Goal: Task Accomplishment & Management: Complete application form

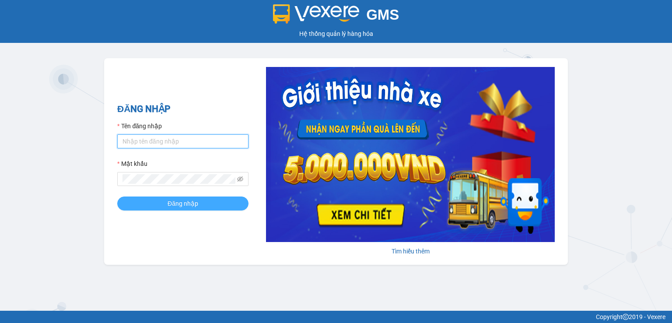
type input "[DOMAIN_NAME]"
click at [189, 203] on span "Đăng nhập" at bounding box center [183, 204] width 31 height 10
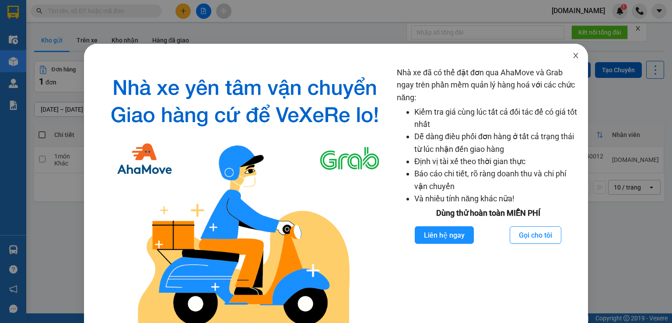
click at [572, 53] on icon "close" at bounding box center [575, 55] width 7 height 7
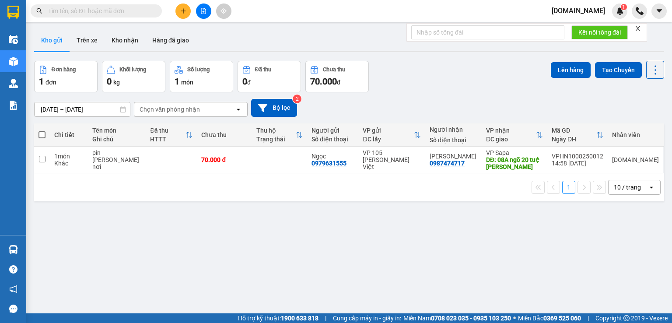
click at [179, 13] on button at bounding box center [182, 11] width 15 height 15
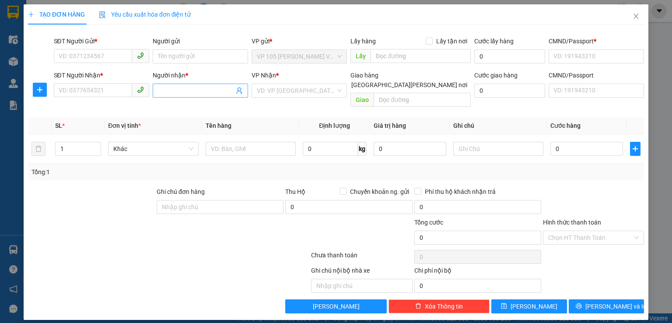
click at [188, 91] on input "Người nhận *" at bounding box center [196, 91] width 76 height 10
click at [93, 94] on input "SĐT Người Nhận *" at bounding box center [93, 90] width 78 height 14
type input "0968619850"
click at [164, 92] on input "Người nhận *" at bounding box center [196, 91] width 76 height 10
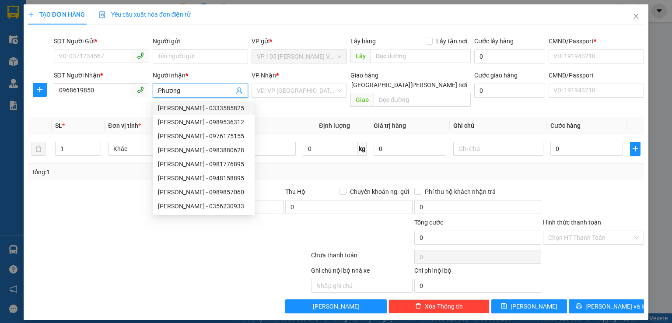
type input "Phương"
click at [284, 117] on th "Tên hàng" at bounding box center [250, 125] width 97 height 17
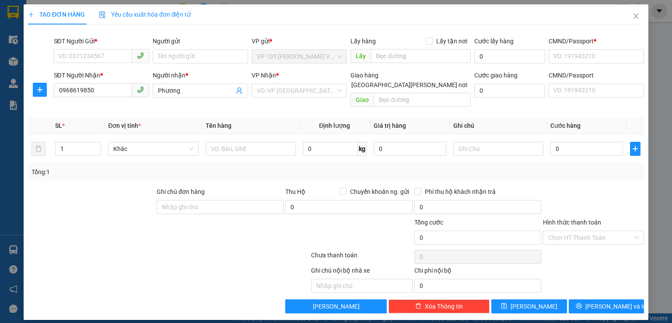
click at [287, 103] on div "Transit Pickup Surcharge Ids Transit Deliver Surcharge Ids Transit Deliver Surc…" at bounding box center [336, 173] width 616 height 282
click at [338, 91] on div "VD: VP [GEOGRAPHIC_DATA]" at bounding box center [299, 91] width 95 height 14
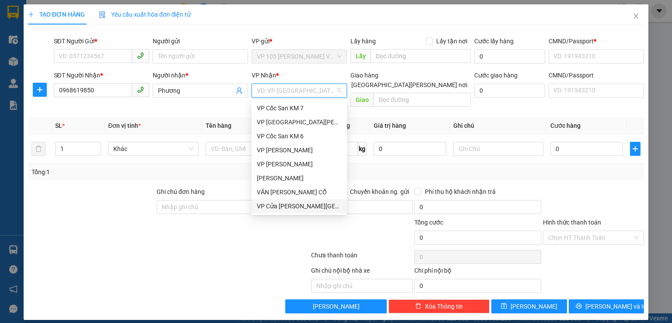
click at [301, 206] on div "VP Cửa [PERSON_NAME][GEOGRAPHIC_DATA]" at bounding box center [299, 206] width 85 height 10
click at [301, 206] on div "0" at bounding box center [348, 209] width 127 height 18
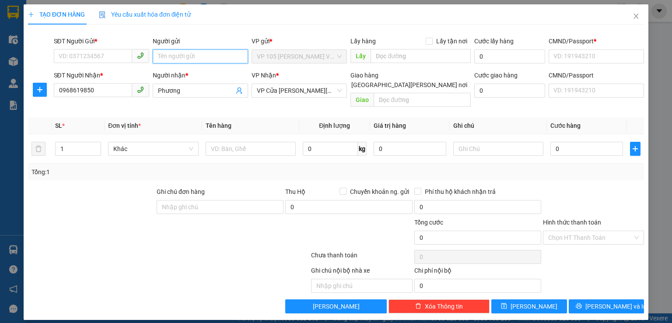
click at [222, 59] on input "Người gửi" at bounding box center [200, 56] width 95 height 14
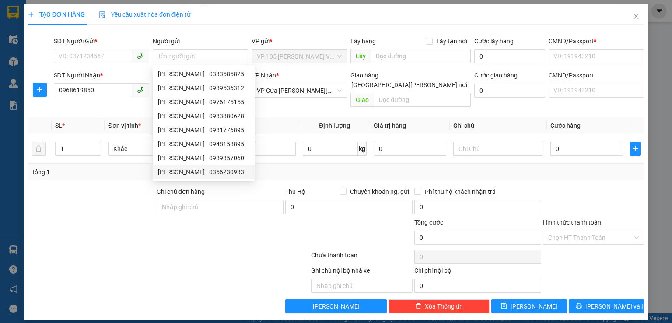
click at [114, 195] on div at bounding box center [91, 202] width 129 height 31
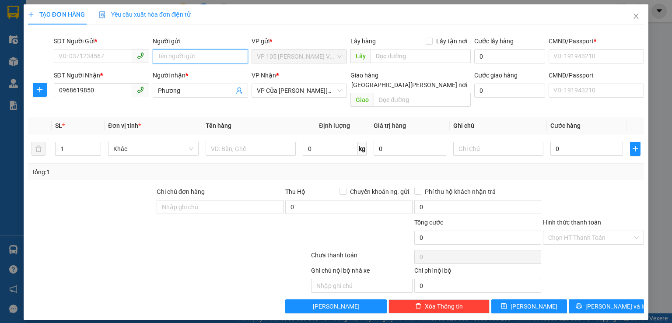
click at [168, 57] on input "Người gửi" at bounding box center [200, 56] width 95 height 14
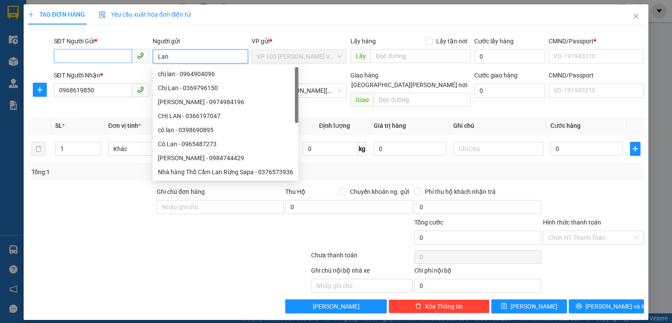
type input "Lan"
click at [110, 60] on input "SĐT Người Gửi *" at bounding box center [93, 56] width 78 height 14
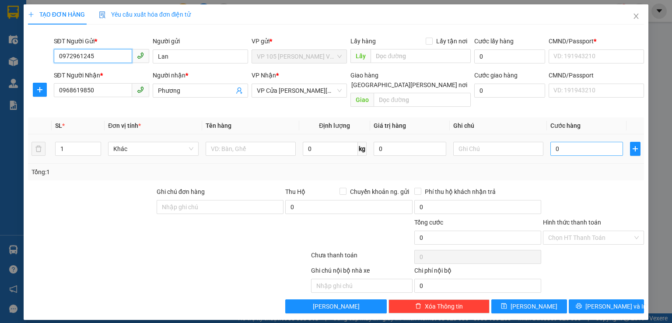
type input "0972961245"
click at [557, 142] on input "0" at bounding box center [586, 149] width 73 height 14
type input "5"
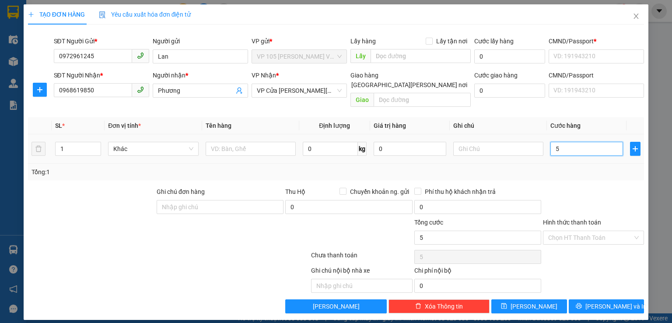
type input "50"
type input "500"
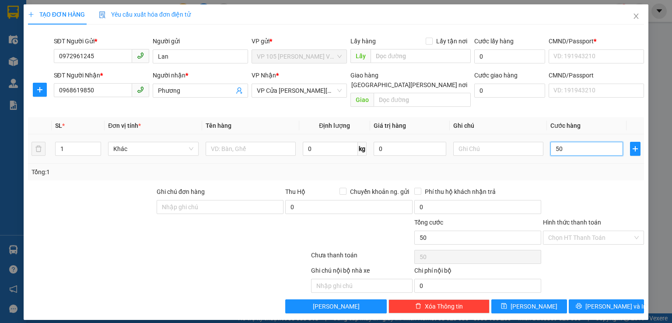
type input "500"
type input "5.000"
type input "50.000"
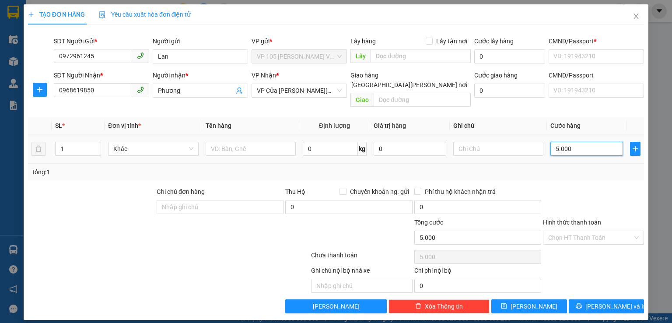
type input "50.000"
click at [468, 142] on input "text" at bounding box center [498, 149] width 90 height 14
click at [634, 231] on div "Chọn HT Thanh Toán" at bounding box center [593, 238] width 101 height 14
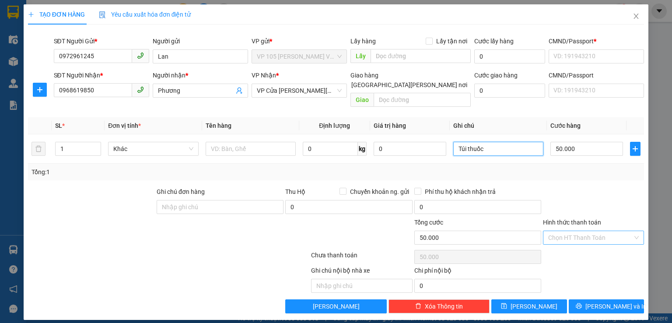
type input "Túi thuốc"
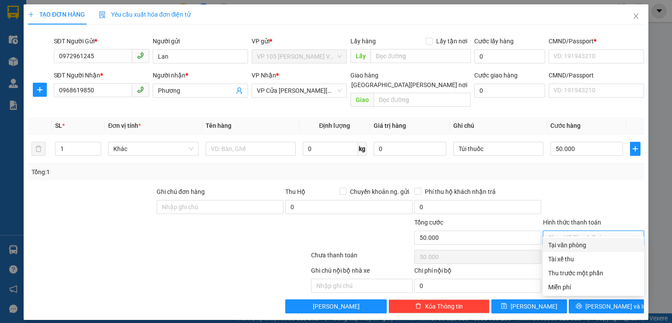
click at [572, 247] on div "Tại văn phòng" at bounding box center [593, 245] width 91 height 10
type input "0"
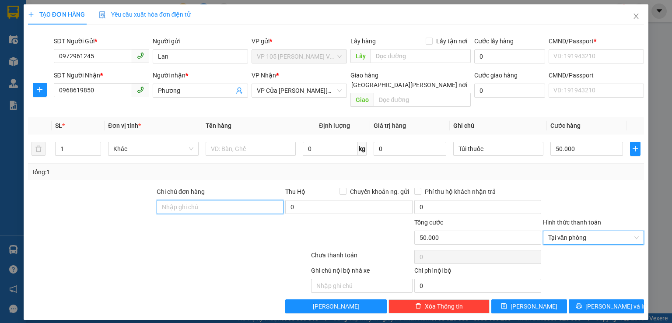
click at [214, 200] on input "Ghi chú đơn hàng" at bounding box center [220, 207] width 127 height 14
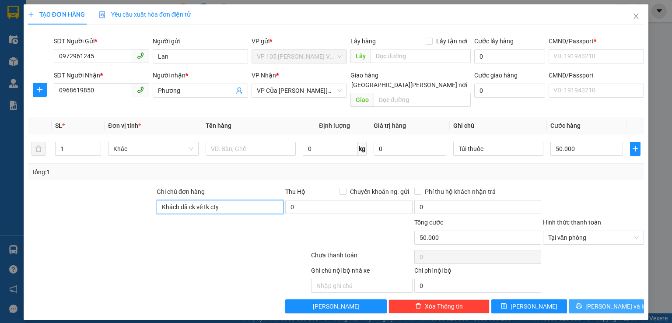
type input "Khách đã ck về tk cty"
click at [610, 301] on span "[PERSON_NAME] và In" at bounding box center [615, 306] width 61 height 10
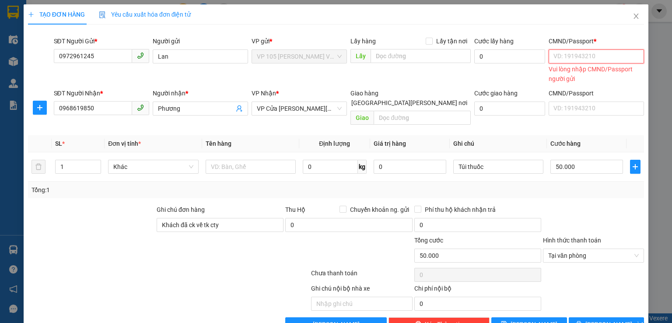
click at [579, 56] on input "CMND/Passport *" at bounding box center [596, 56] width 95 height 14
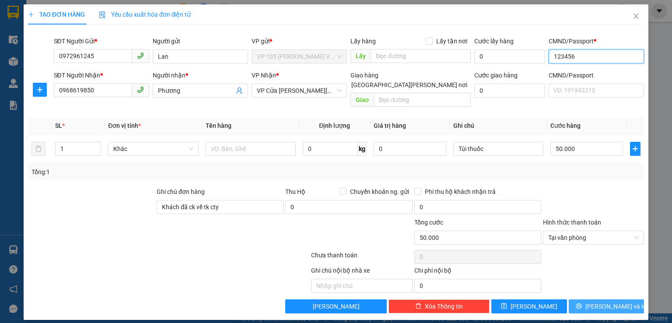
type input "123456"
click at [597, 299] on button "[PERSON_NAME] và In" at bounding box center [607, 306] width 76 height 14
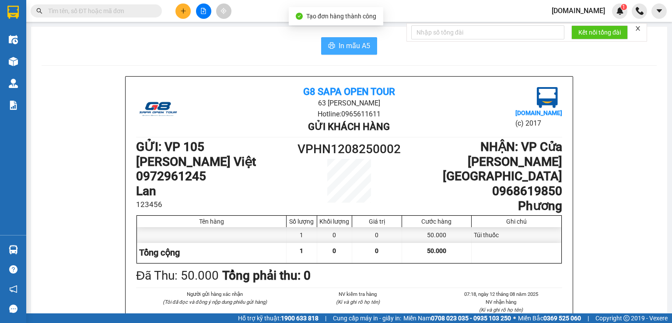
click at [352, 44] on span "In mẫu A5" at bounding box center [355, 45] width 32 height 11
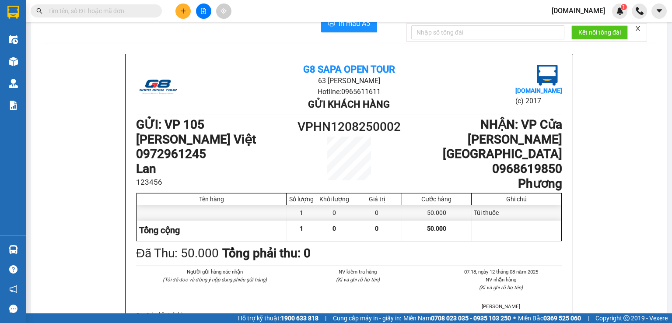
scroll to position [44, 0]
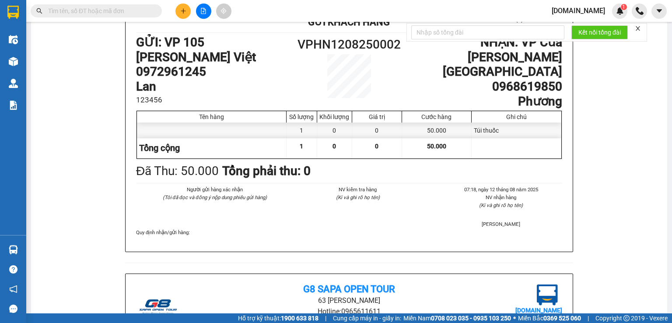
scroll to position [0, 0]
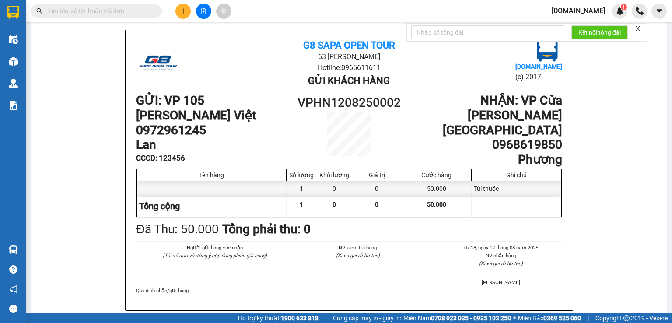
scroll to position [333, 0]
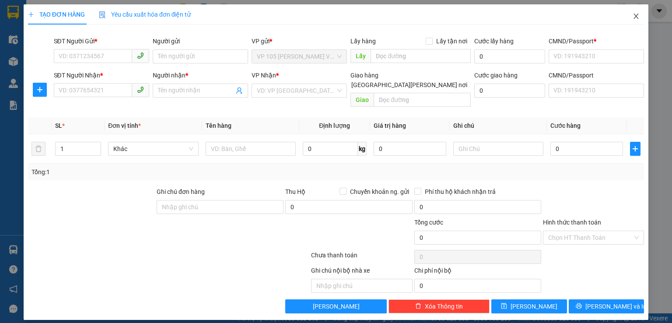
click at [635, 15] on icon "close" at bounding box center [636, 16] width 5 height 5
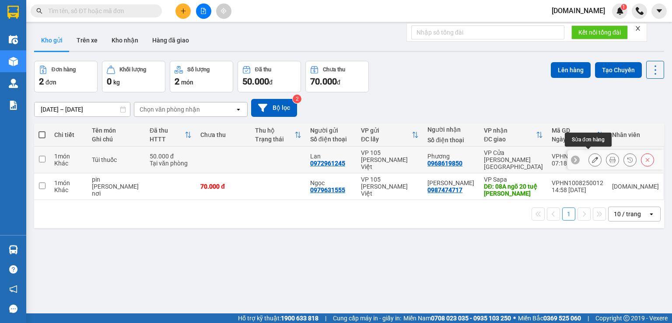
click at [592, 157] on icon at bounding box center [595, 160] width 6 height 6
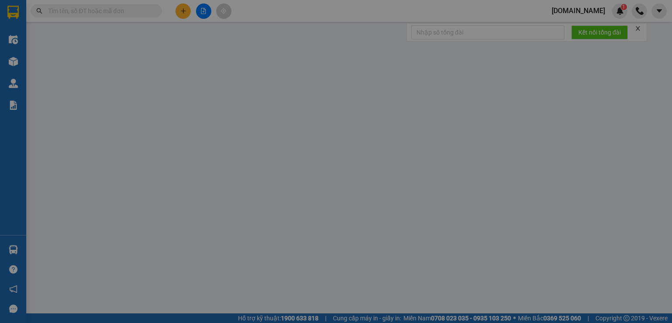
type input "0972961245"
type input "Lan"
type input "123456"
type input "0968619850"
type input "Phương"
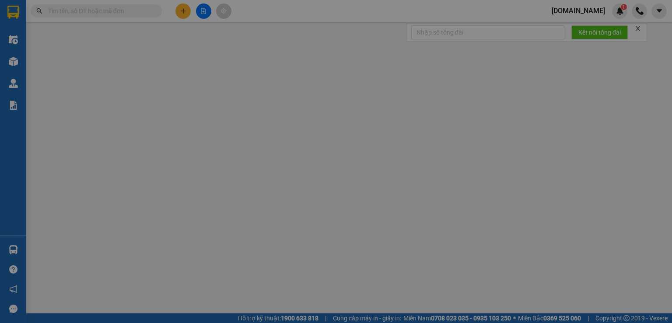
type input "Khách đã ck về tk cty"
type input "50.000"
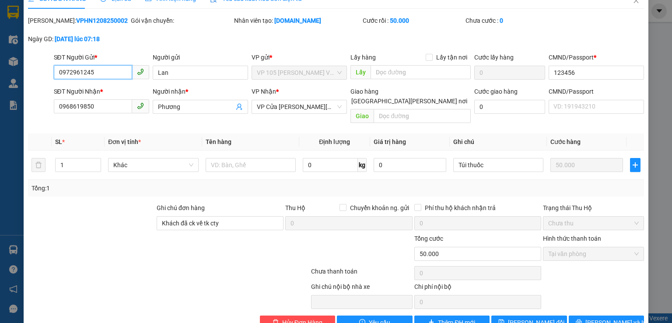
scroll to position [29, 0]
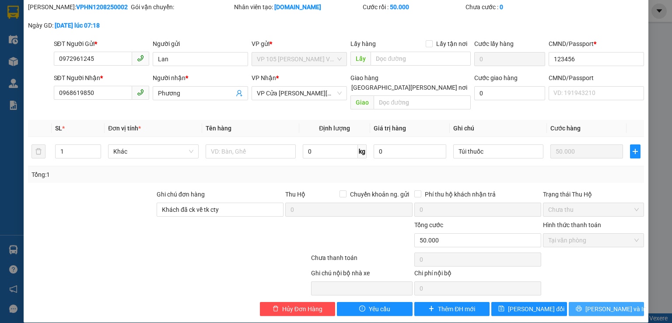
click at [606, 304] on span "[PERSON_NAME] và In" at bounding box center [615, 309] width 61 height 10
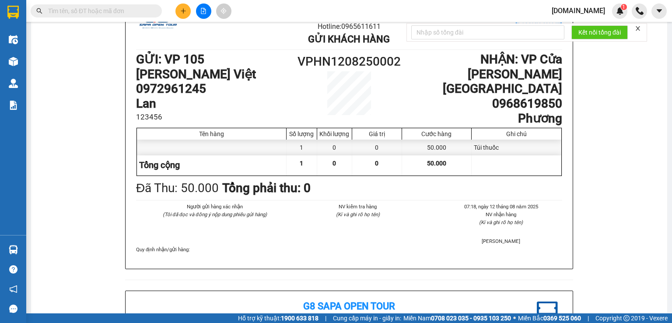
scroll to position [44, 0]
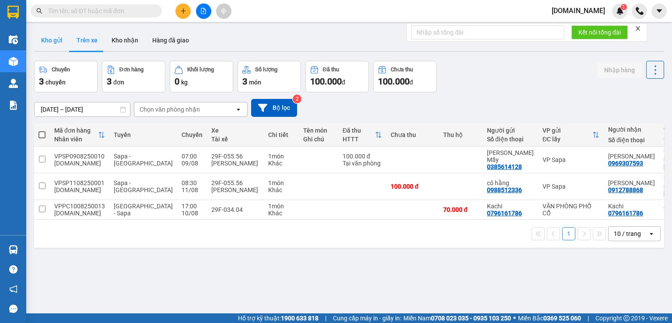
click at [53, 42] on button "Kho gửi" at bounding box center [51, 40] width 35 height 21
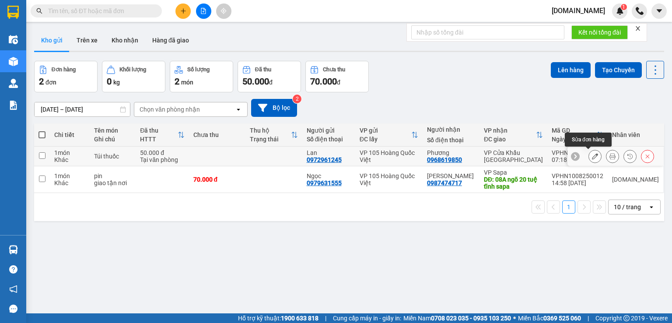
click at [592, 157] on icon at bounding box center [595, 156] width 6 height 6
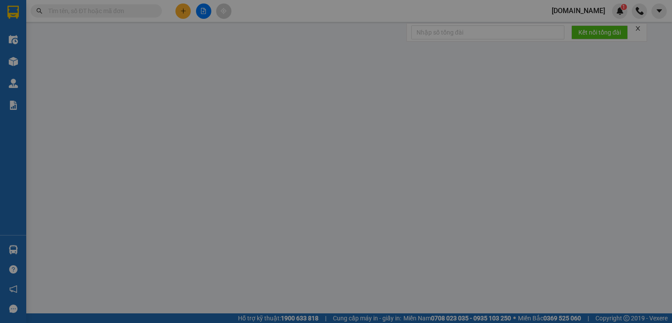
type input "0972961245"
type input "Lan"
type input "123456"
type input "0968619850"
type input "Phương"
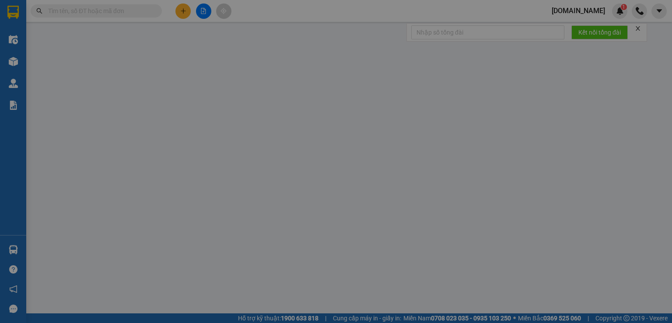
type input "Khách đã ck về tk cty"
type input "50.000"
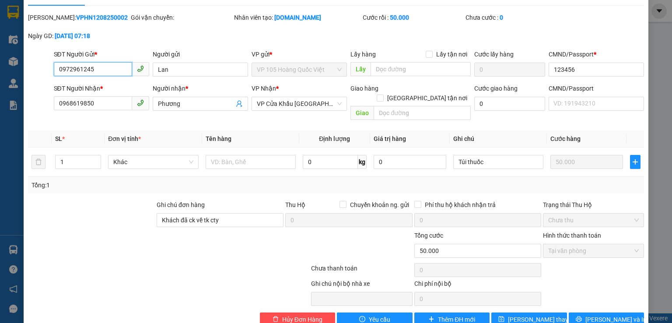
scroll to position [29, 0]
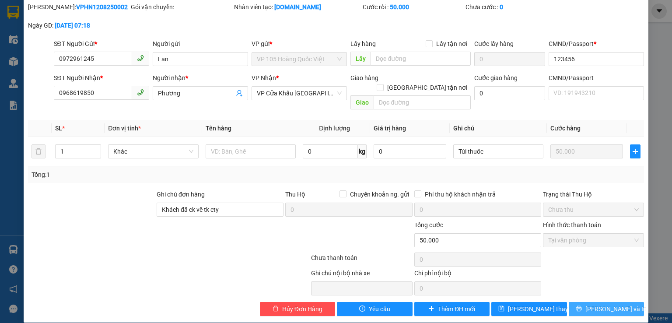
click at [582, 305] on icon "printer" at bounding box center [579, 308] width 6 height 6
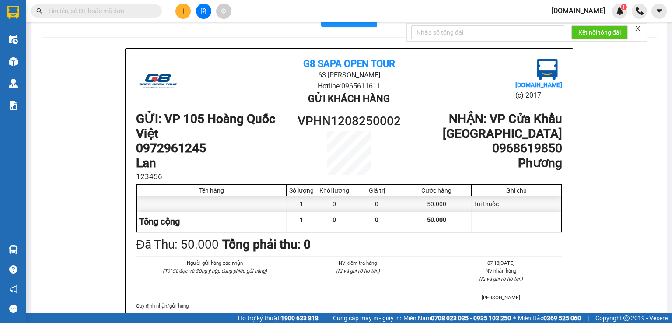
scroll to position [44, 0]
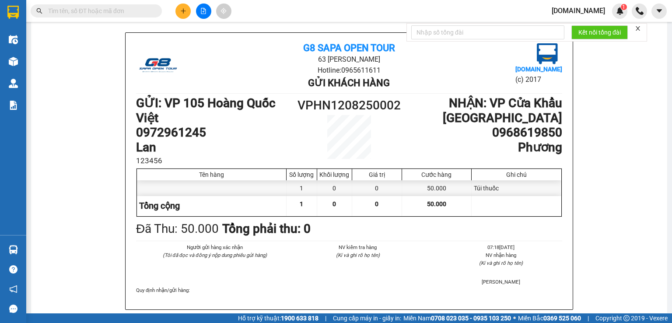
drag, startPoint x: 124, startPoint y: 28, endPoint x: 132, endPoint y: 38, distance: 12.4
click at [132, 38] on div "In mẫu A5 G8 SAPA OPEN TOUR 63 Nguyễn Văn Huyên Hotline: 0965611611 Gửi khách h…" at bounding box center [349, 312] width 636 height 658
drag, startPoint x: 136, startPoint y: 45, endPoint x: 82, endPoint y: 115, distance: 88.7
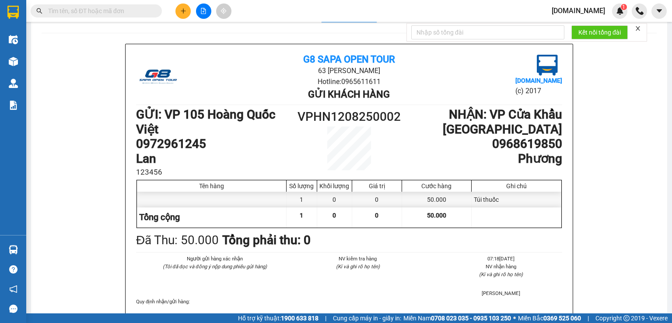
scroll to position [35, 0]
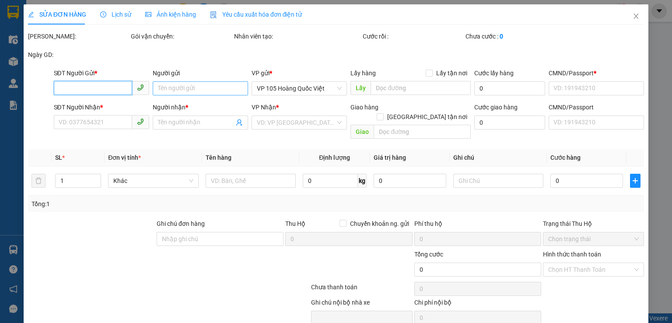
type input "0972961245"
type input "Lan"
type input "123456"
type input "0968619850"
type input "Phương"
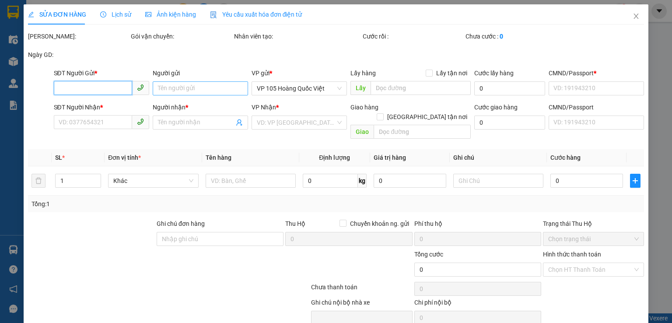
type input "Khách đã ck về tk cty"
type input "50.000"
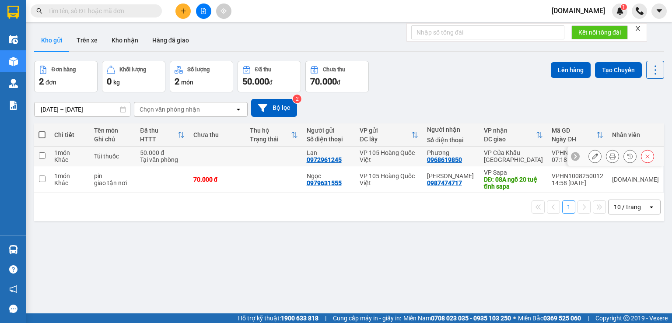
click at [43, 156] on input "checkbox" at bounding box center [42, 155] width 7 height 7
checkbox input "true"
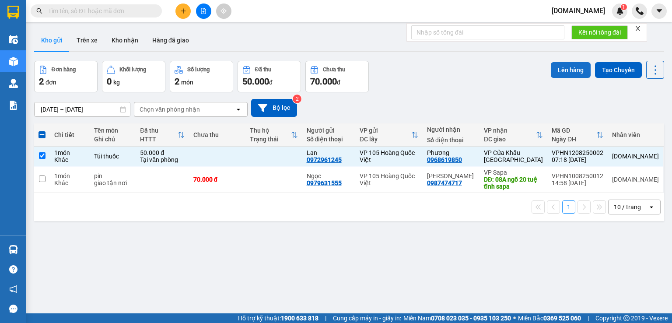
click at [563, 72] on button "Lên hàng" at bounding box center [571, 70] width 40 height 16
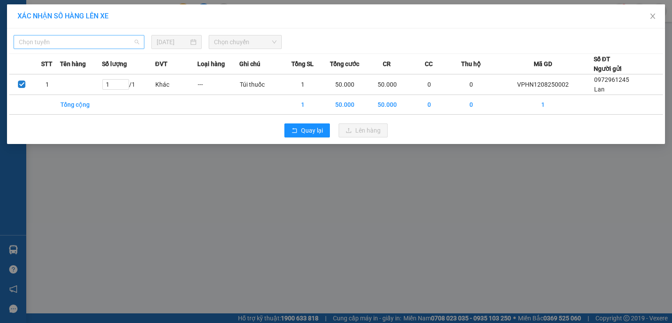
click at [137, 44] on span "Chọn tuyến" at bounding box center [79, 41] width 120 height 13
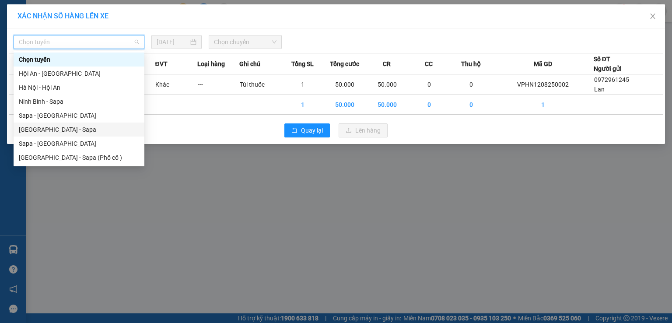
click at [105, 133] on div "Hà Nội - Sapa" at bounding box center [79, 130] width 120 height 10
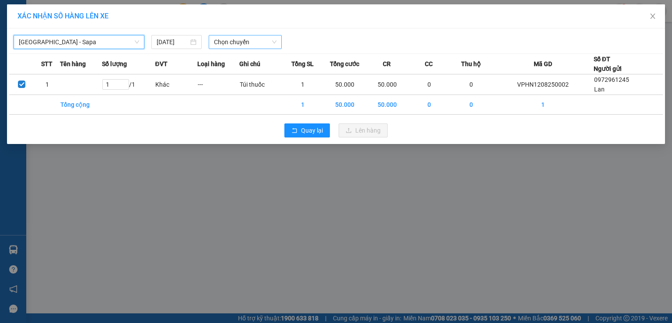
click at [277, 42] on span "Chọn chuyến" at bounding box center [245, 41] width 63 height 13
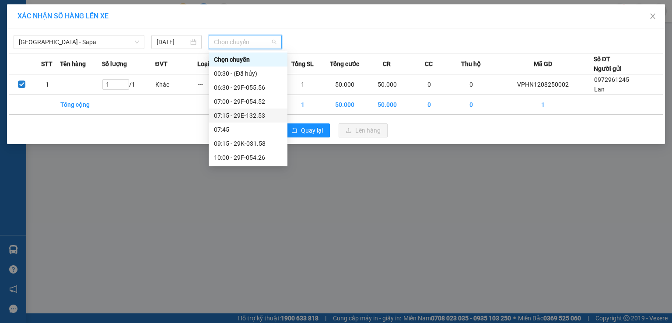
click at [263, 115] on div "07:15 - 29E-132.53" at bounding box center [248, 116] width 68 height 10
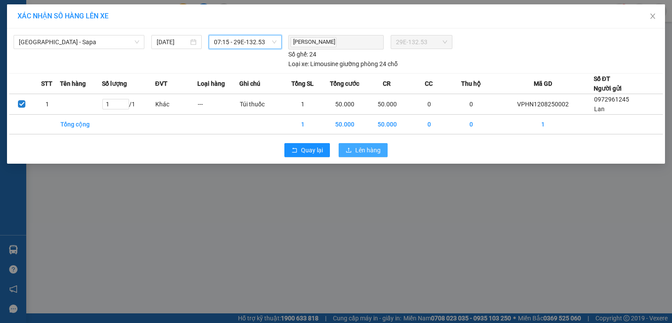
click at [356, 151] on span "Lên hàng" at bounding box center [367, 150] width 25 height 10
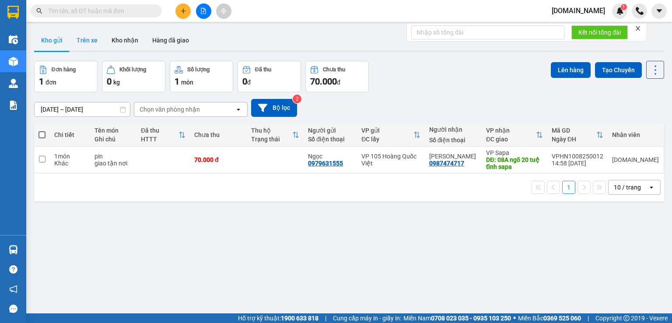
click at [88, 41] on button "Trên xe" at bounding box center [87, 40] width 35 height 21
